Goal: Information Seeking & Learning: Learn about a topic

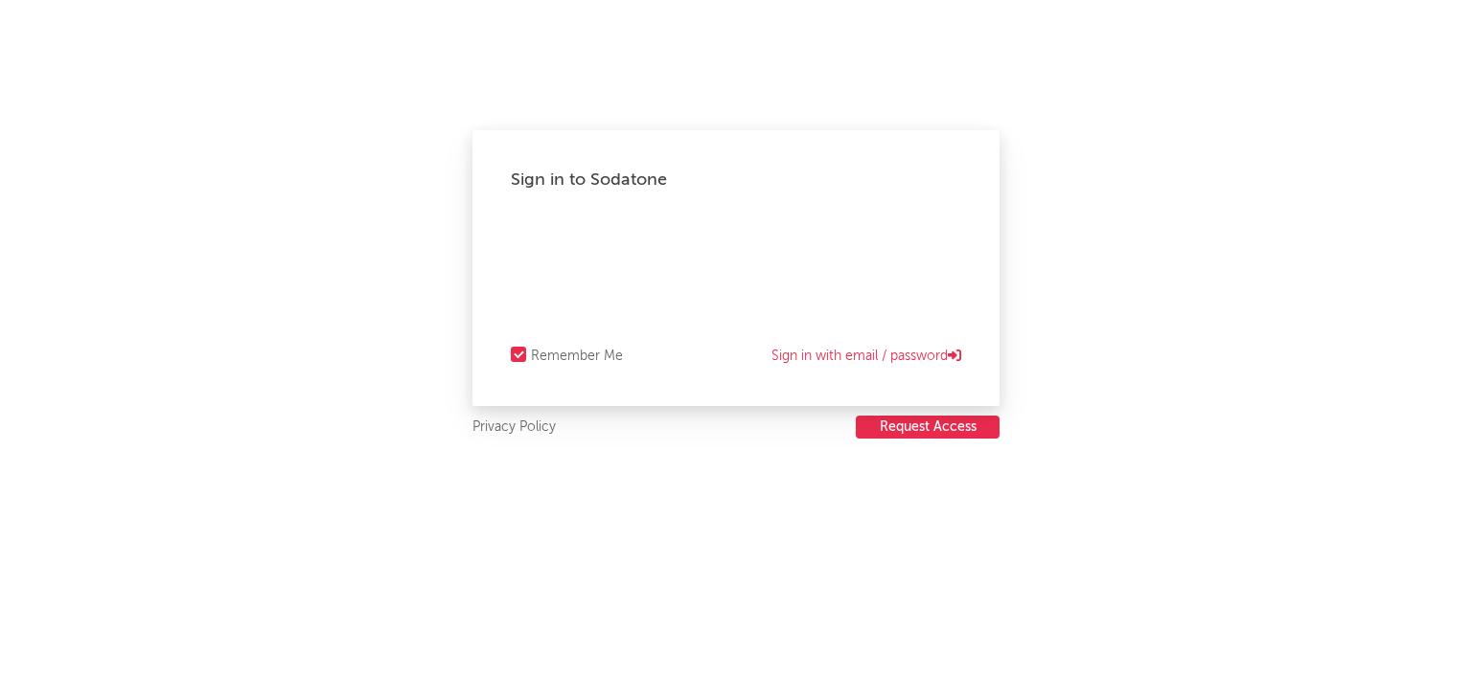
select select "recorded_music"
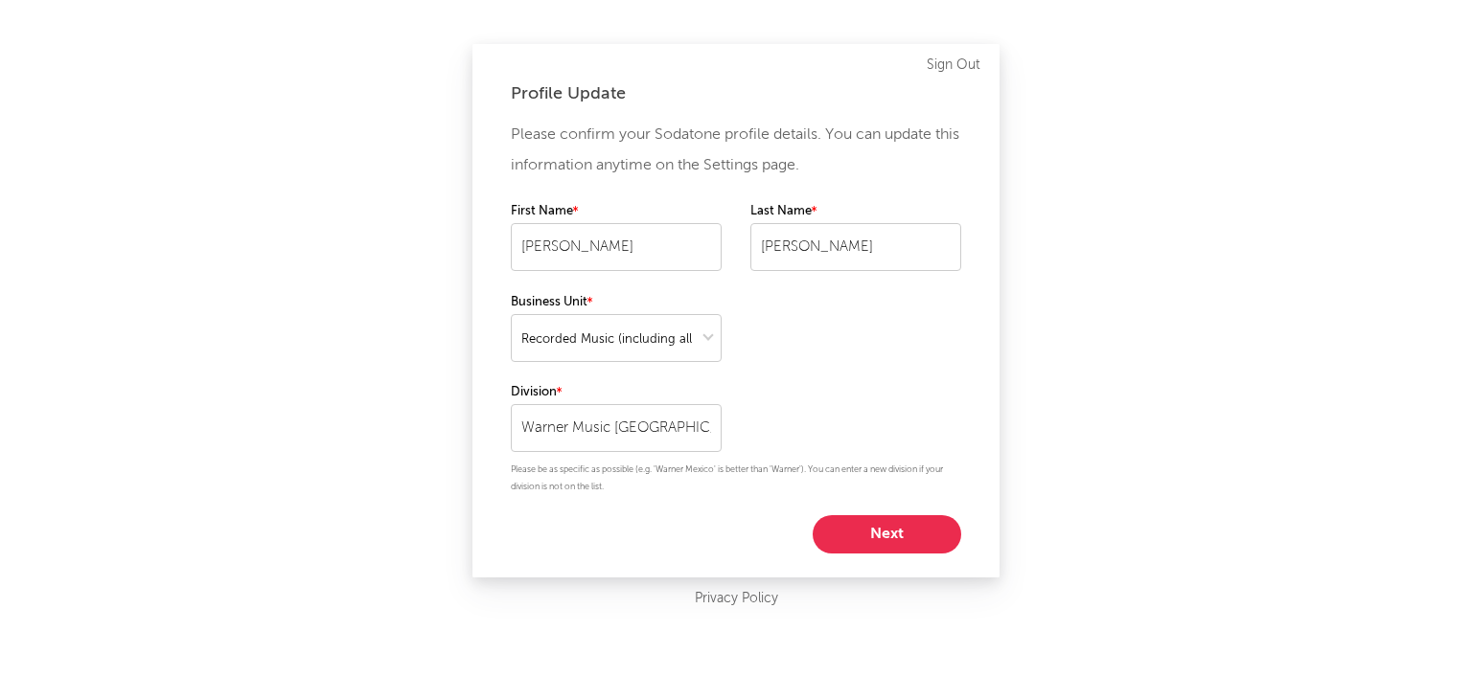
click at [881, 533] on button "Next" at bounding box center [886, 534] width 148 height 38
select select "marketing"
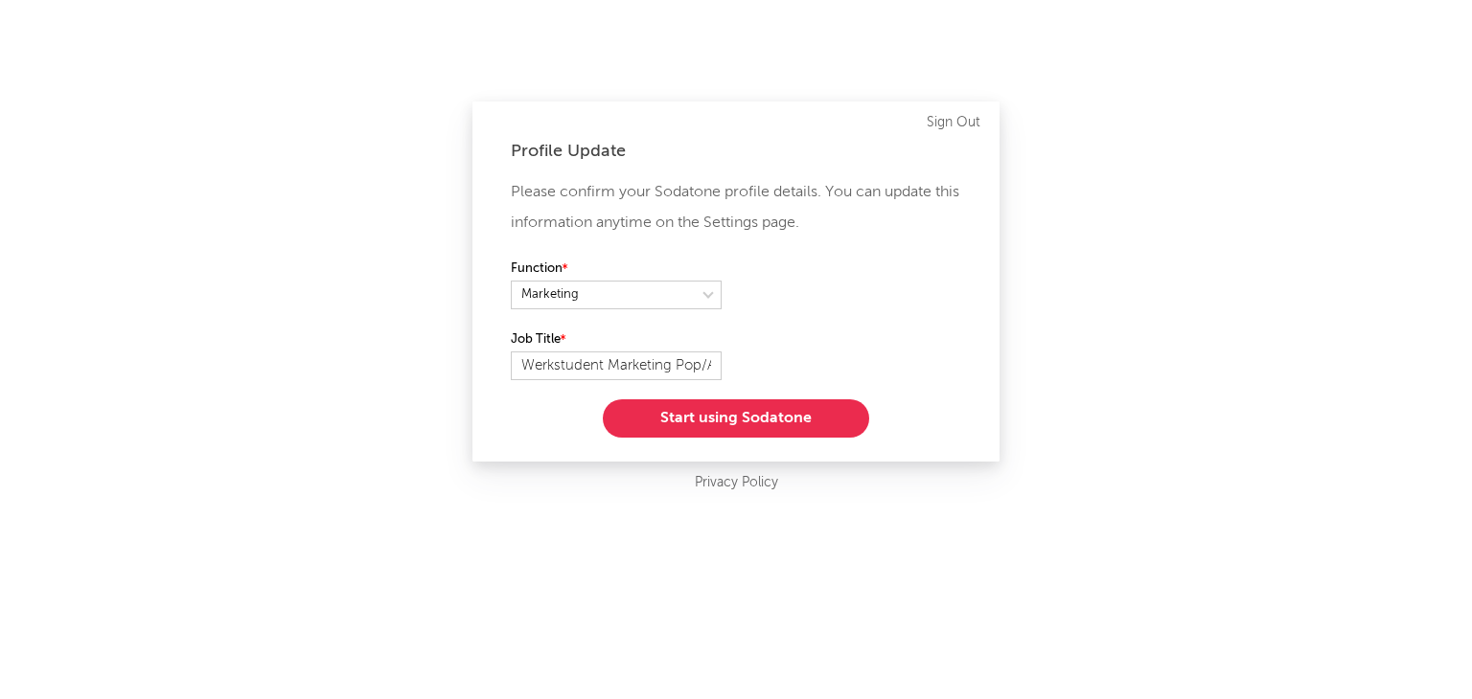
click at [712, 418] on button "Start using Sodatone" at bounding box center [736, 419] width 266 height 38
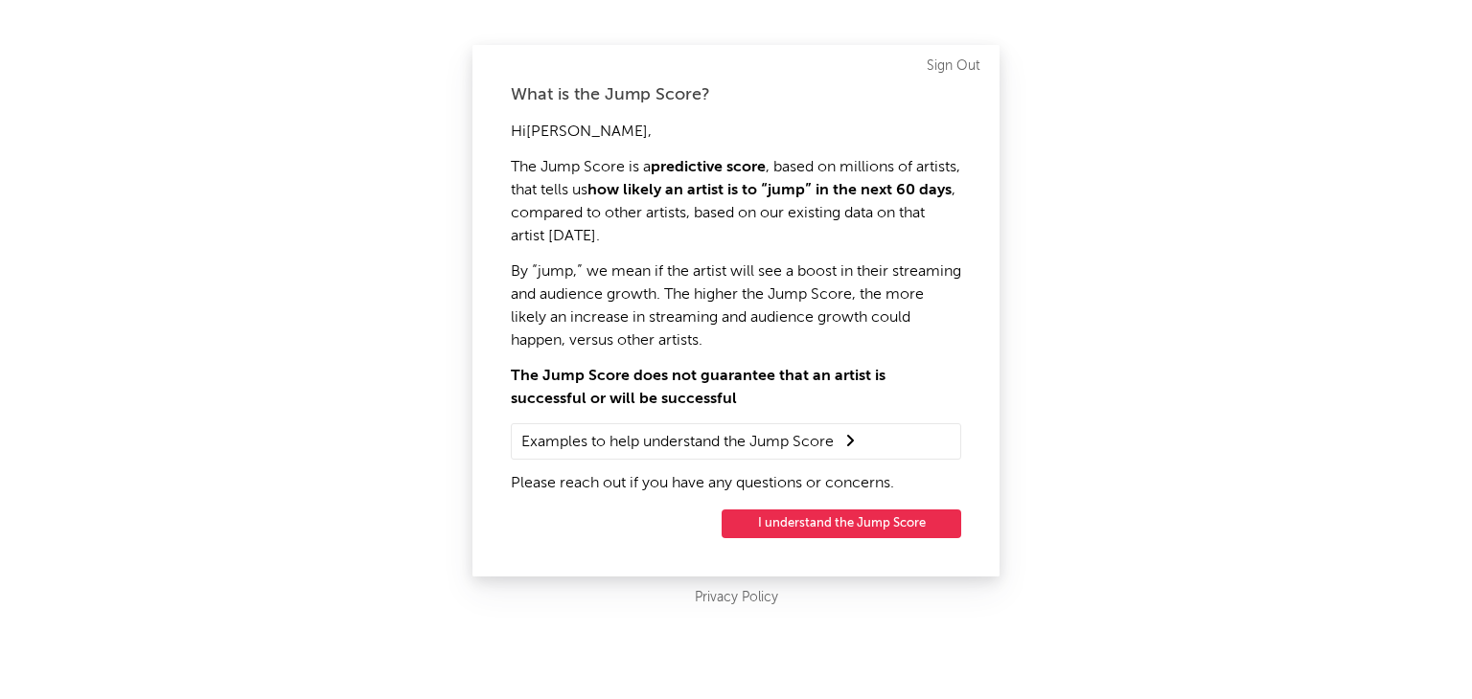
click at [815, 515] on button "I understand the Jump Score" at bounding box center [841, 524] width 240 height 29
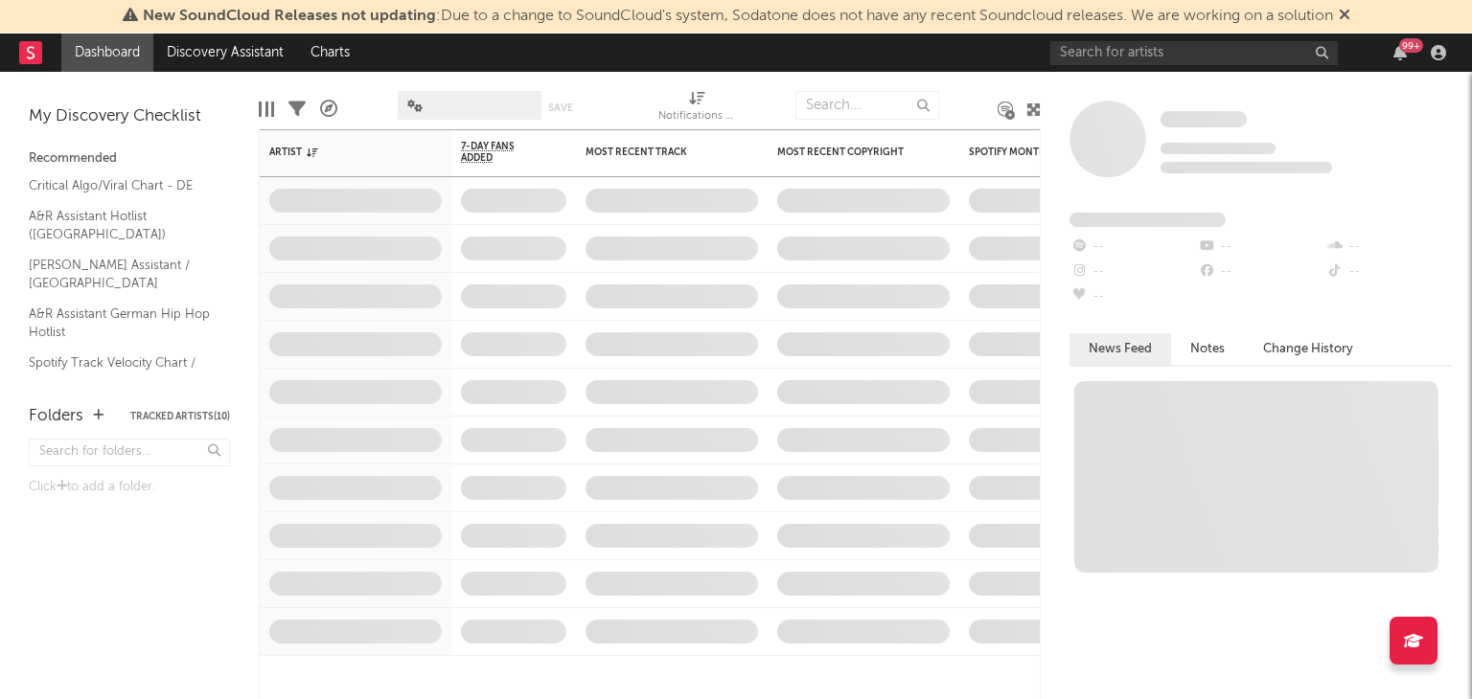
click at [1131, 21] on span "New SoundCloud Releases not updating : Due to a change to SoundCloud's system, …" at bounding box center [738, 16] width 1190 height 15
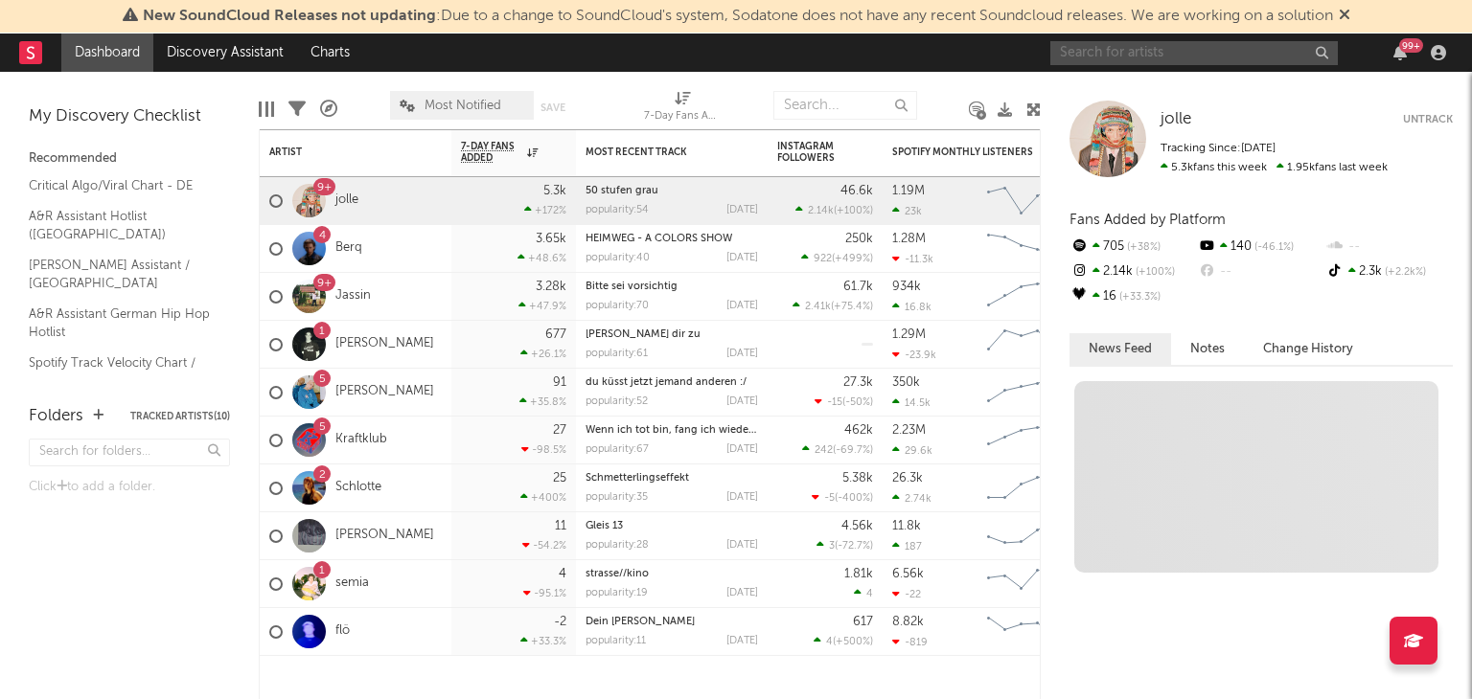
click at [1127, 47] on input "text" at bounding box center [1193, 53] width 287 height 24
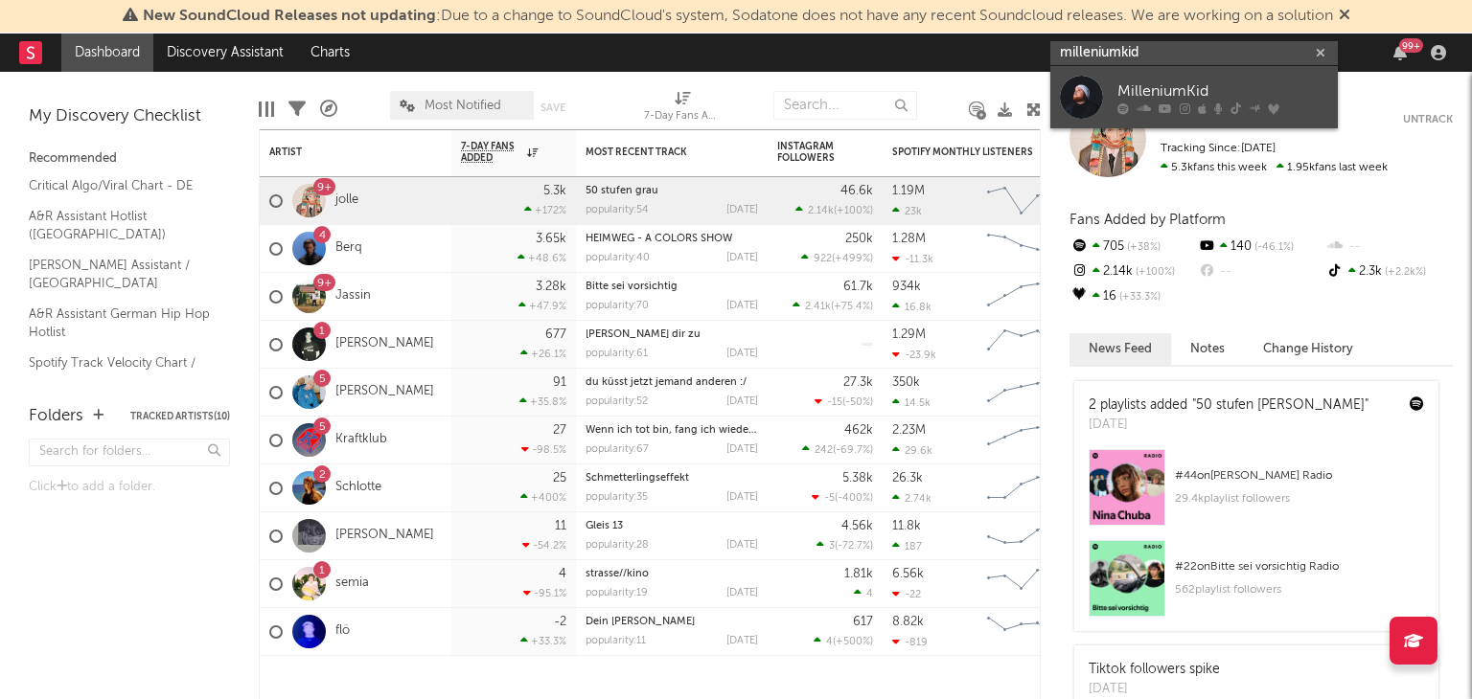
type input "milleniumkid"
click at [1173, 96] on div "MilleniumKid" at bounding box center [1222, 91] width 211 height 23
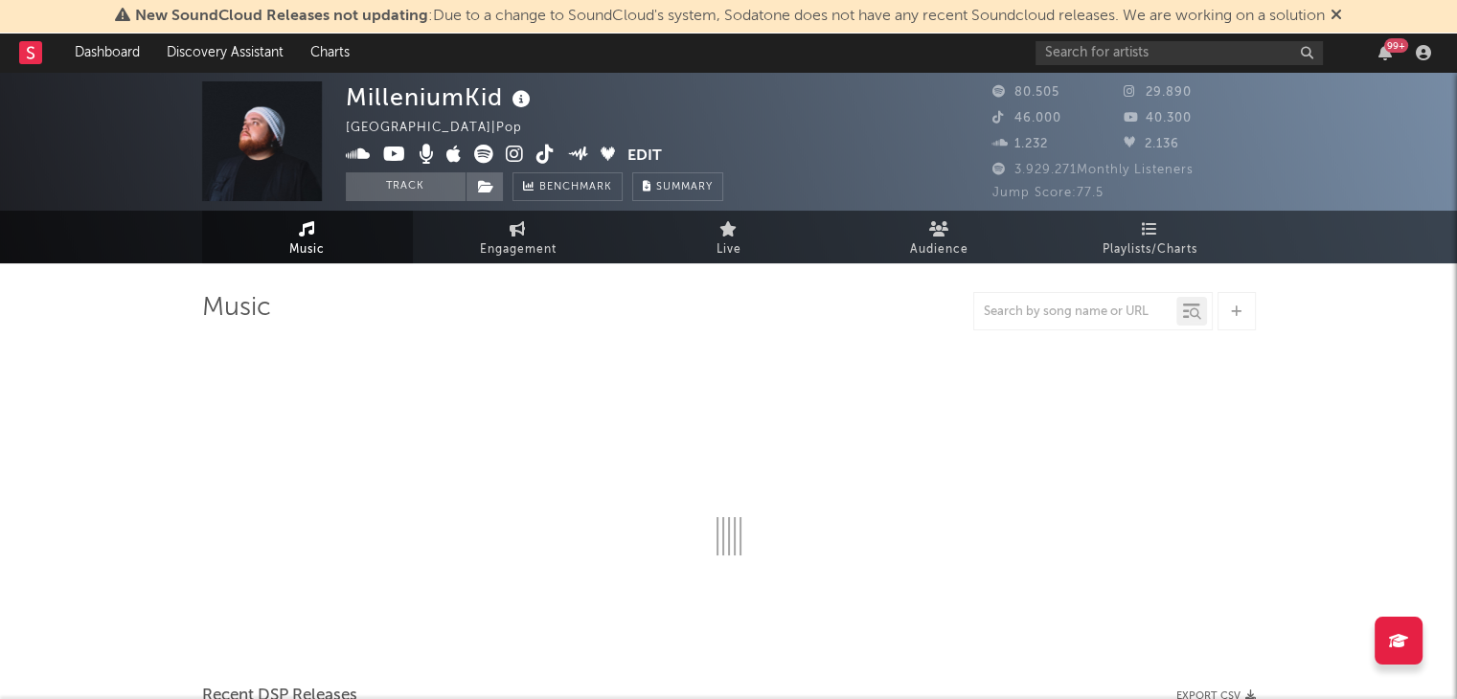
select select "6m"
